Goal: Information Seeking & Learning: Learn about a topic

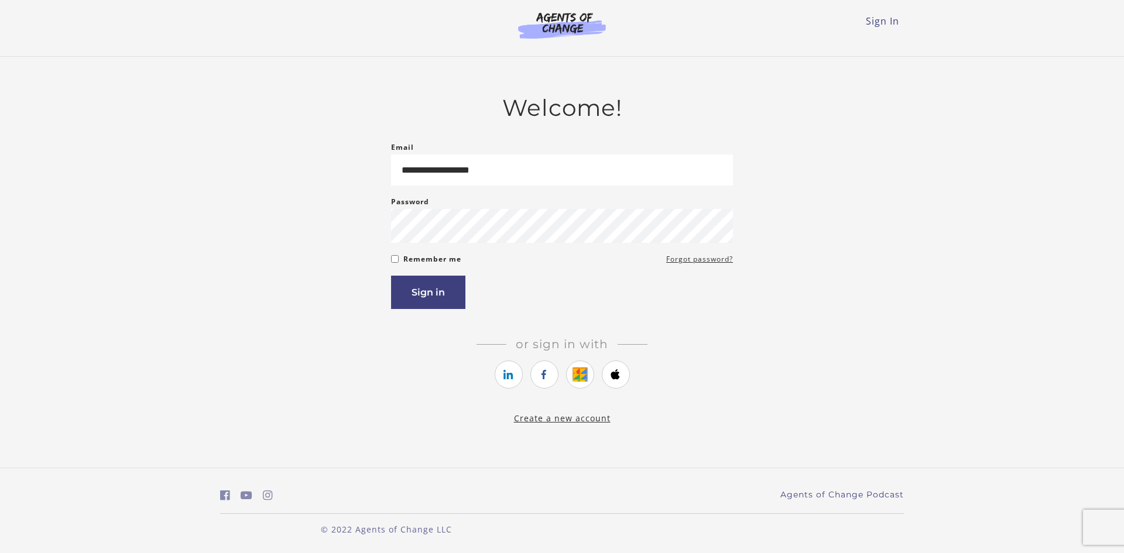
type input "**********"
click at [455, 306] on button "Sign in" at bounding box center [428, 292] width 74 height 33
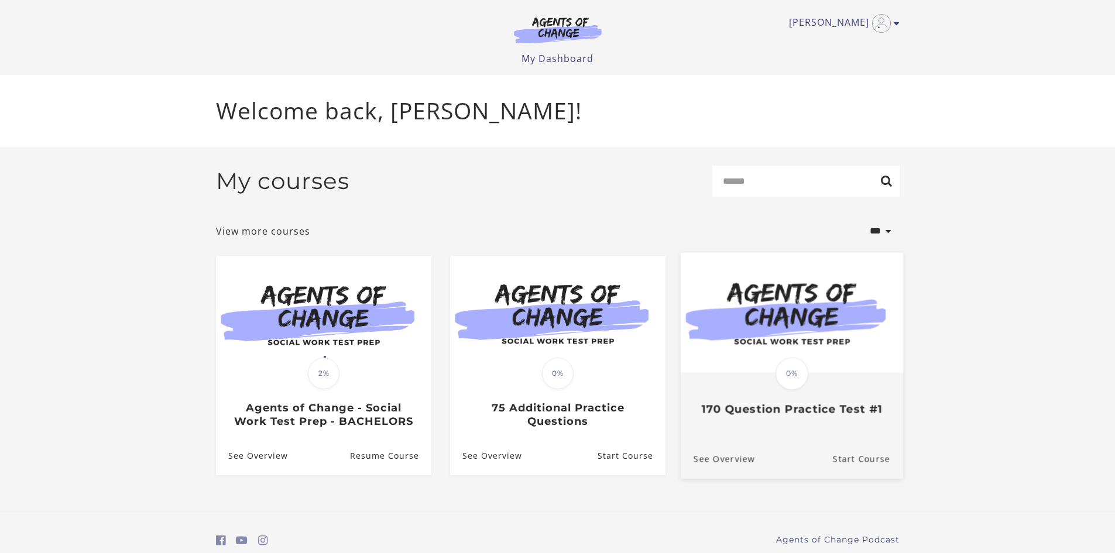
click at [812, 420] on link "Translation missing: en.liquid.partials.dashboard_course_card.progress_descript…" at bounding box center [791, 338] width 222 height 173
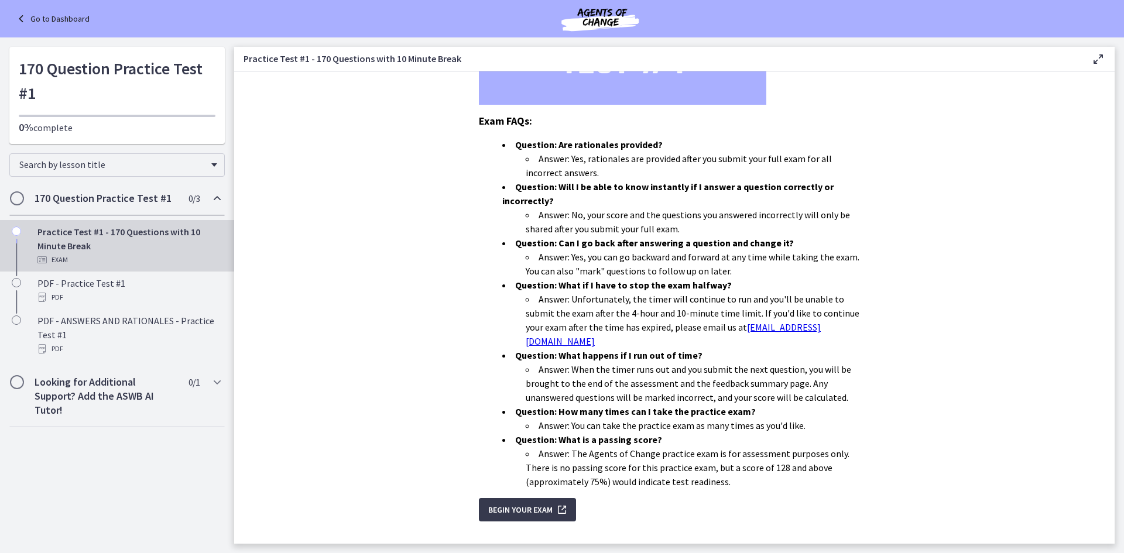
scroll to position [270, 0]
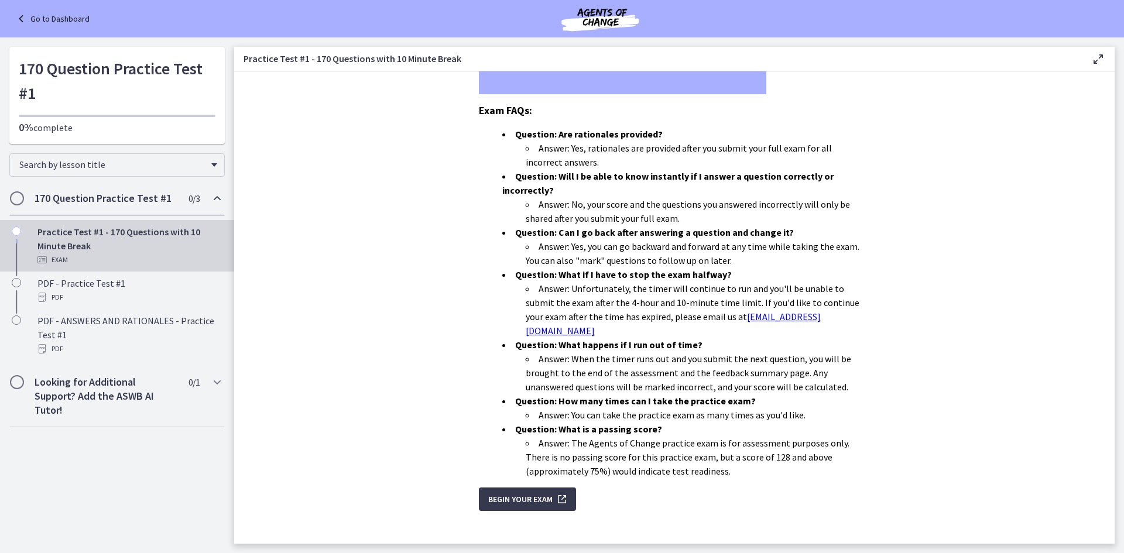
click at [44, 16] on link "Go to Dashboard" at bounding box center [52, 19] width 76 height 14
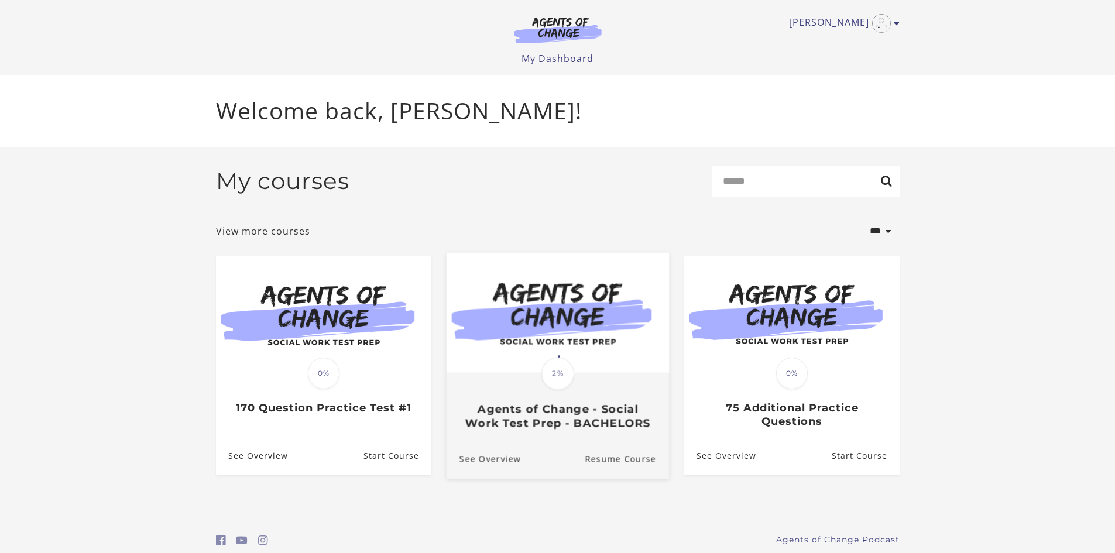
click at [602, 426] on h3 "Agents of Change - Social Work Test Prep - BACHELORS" at bounding box center [557, 416] width 197 height 27
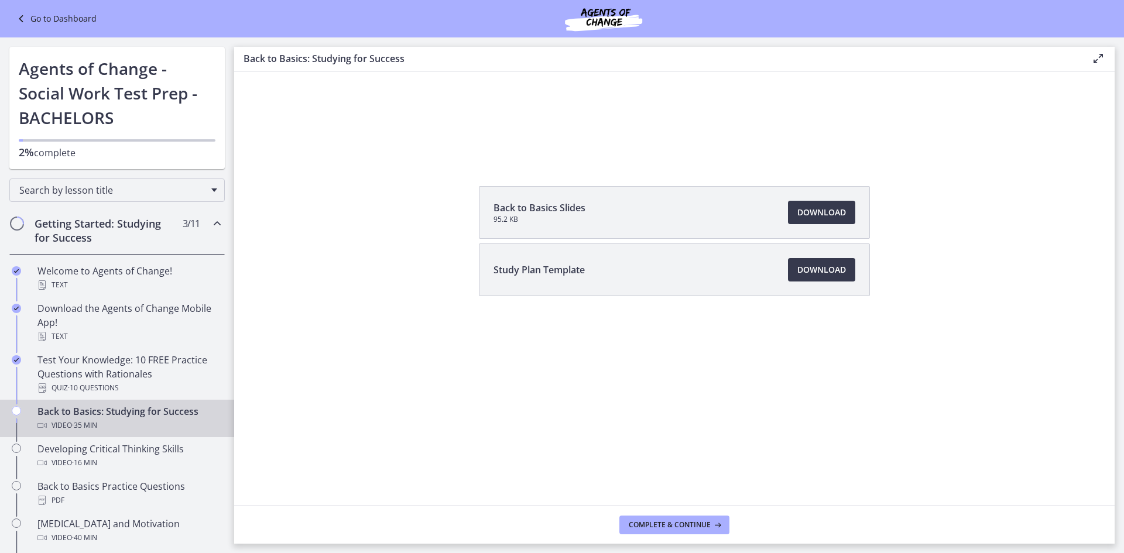
click at [45, 18] on link "Go to Dashboard" at bounding box center [55, 19] width 83 height 14
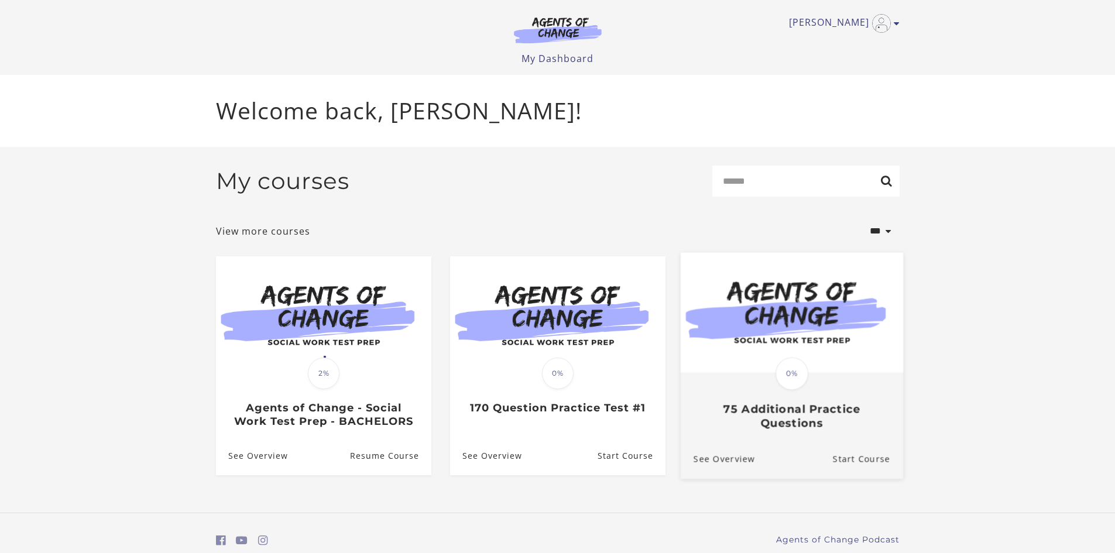
click at [780, 424] on h3 "75 Additional Practice Questions" at bounding box center [791, 416] width 197 height 27
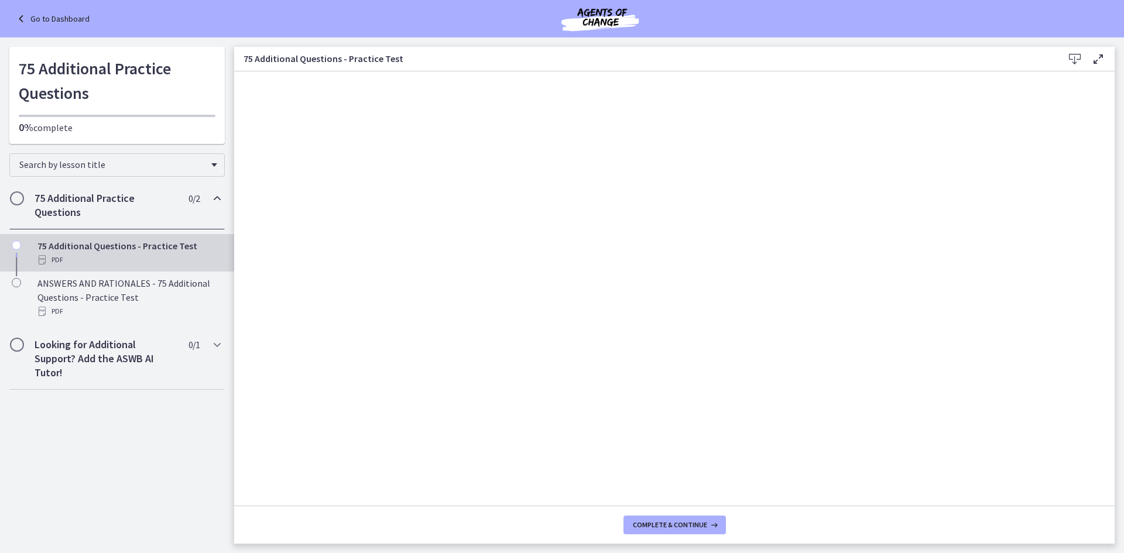
drag, startPoint x: 1115, startPoint y: 138, endPoint x: 1072, endPoint y: 60, distance: 88.3
click at [1072, 60] on icon at bounding box center [1075, 59] width 14 height 14
click at [59, 19] on link "Go to Dashboard" at bounding box center [52, 19] width 76 height 14
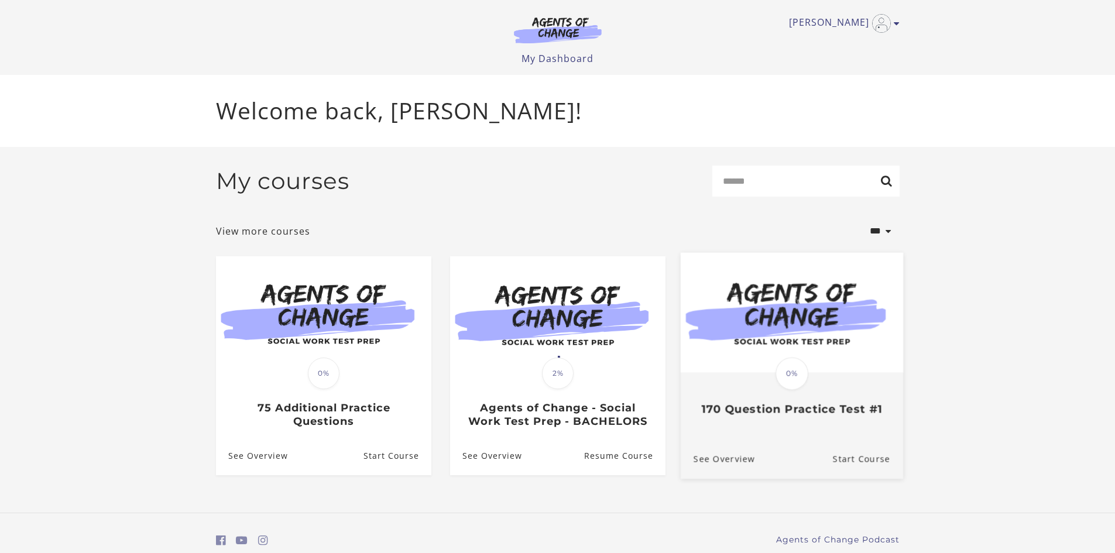
click at [791, 321] on img at bounding box center [791, 312] width 222 height 120
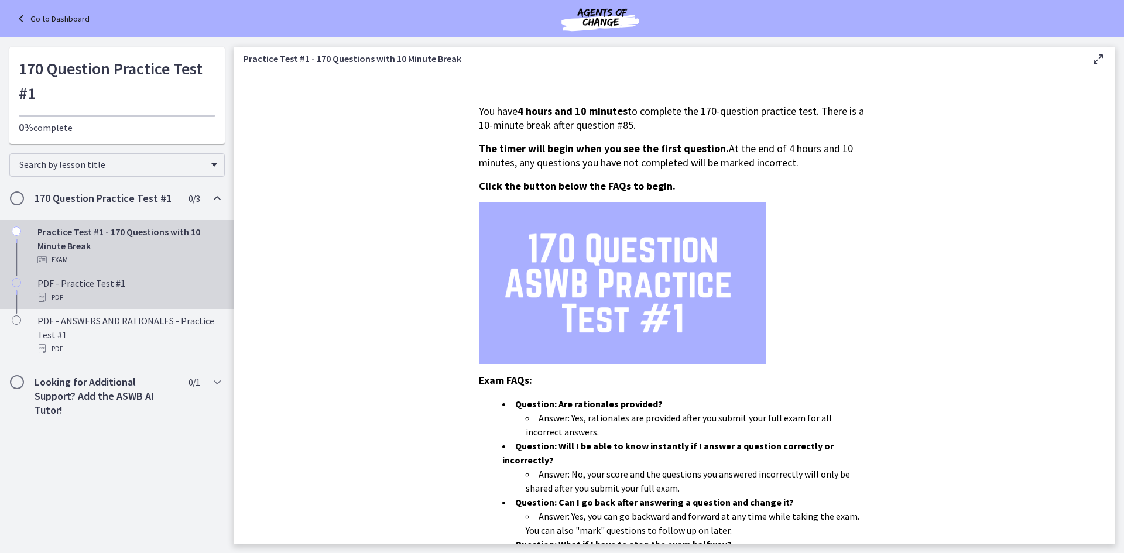
click at [95, 300] on div "PDF" at bounding box center [128, 297] width 183 height 14
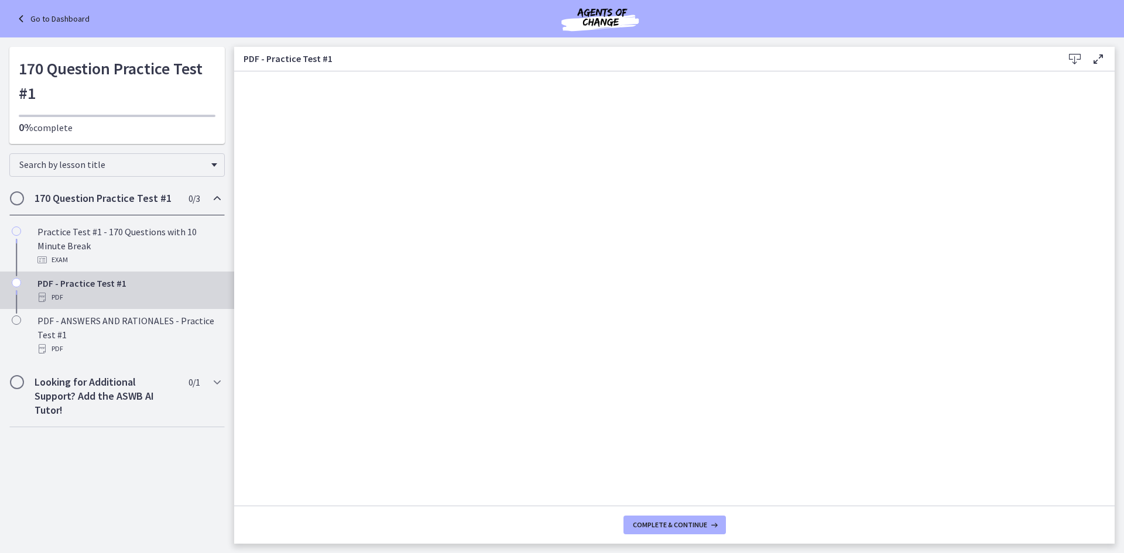
click at [1072, 60] on icon at bounding box center [1075, 59] width 14 height 14
